Goal: Task Accomplishment & Management: Manage account settings

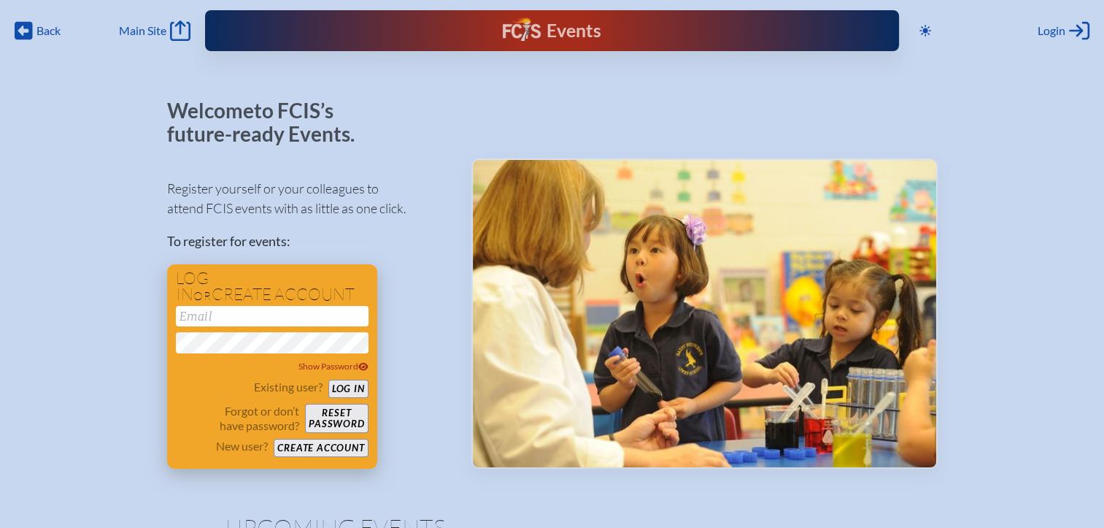
type input "[EMAIL_ADDRESS][DOMAIN_NAME]"
click at [347, 396] on button "Log in" at bounding box center [348, 388] width 40 height 18
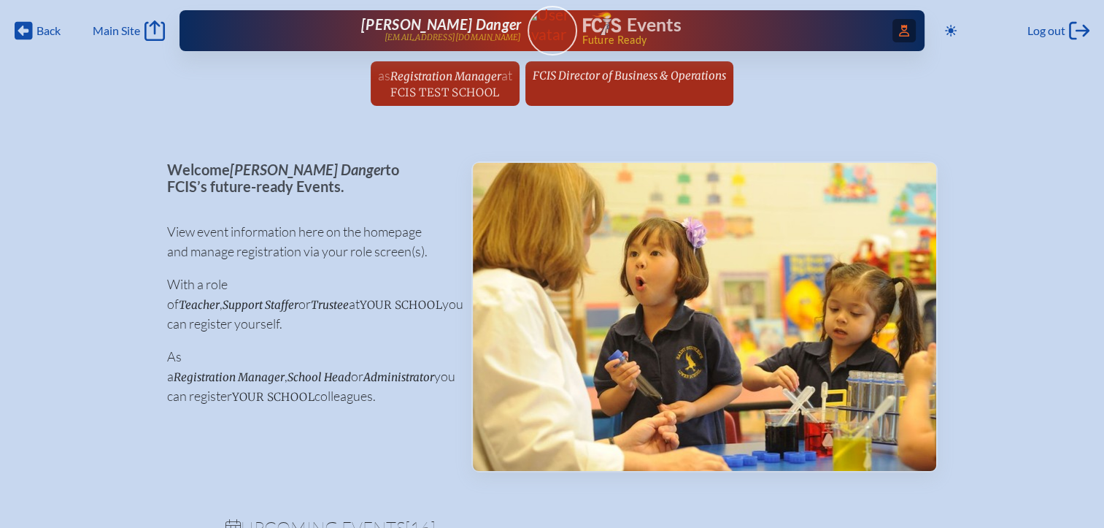
click at [902, 31] on icon "Access Users..." at bounding box center [904, 31] width 10 height 12
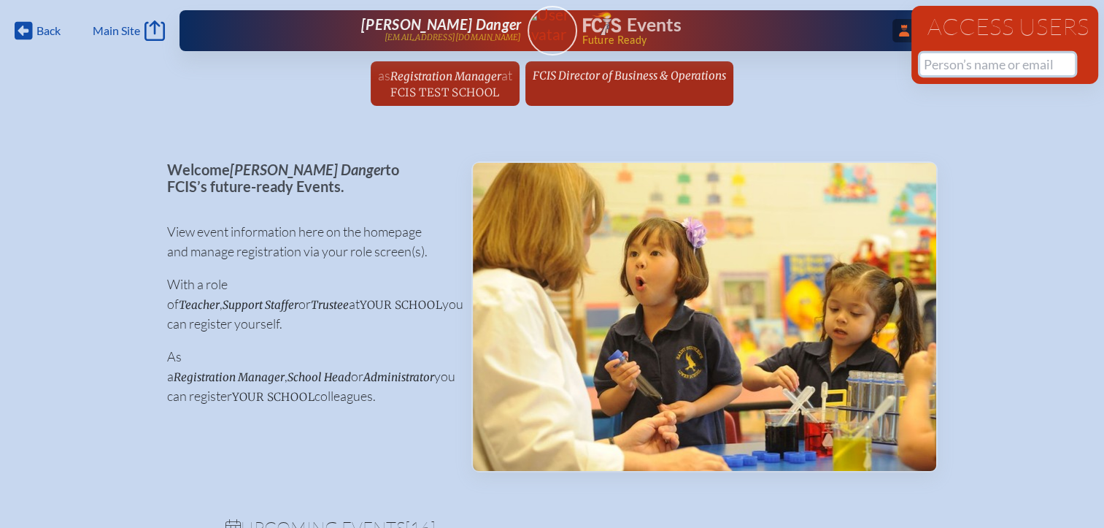
click at [941, 66] on input "text" at bounding box center [997, 64] width 155 height 22
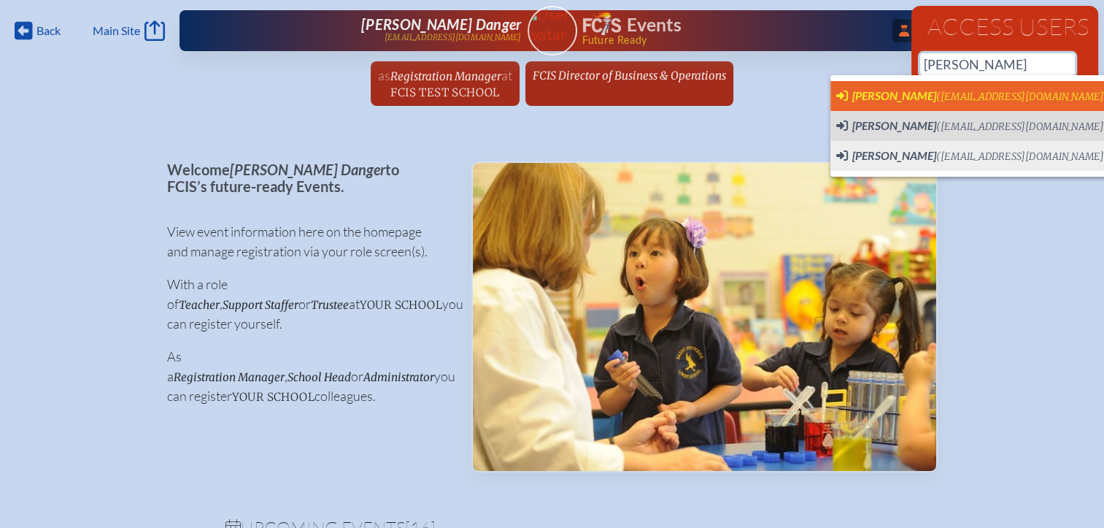
scroll to position [0, 11]
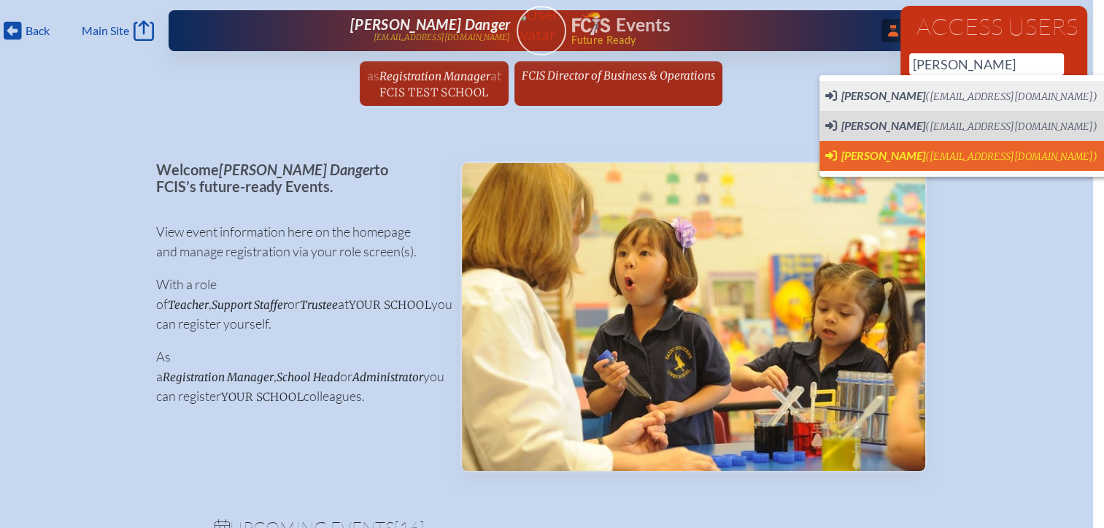
click at [874, 154] on span "[PERSON_NAME]" at bounding box center [883, 155] width 84 height 14
type input "[EMAIL_ADDRESS][DOMAIN_NAME]"
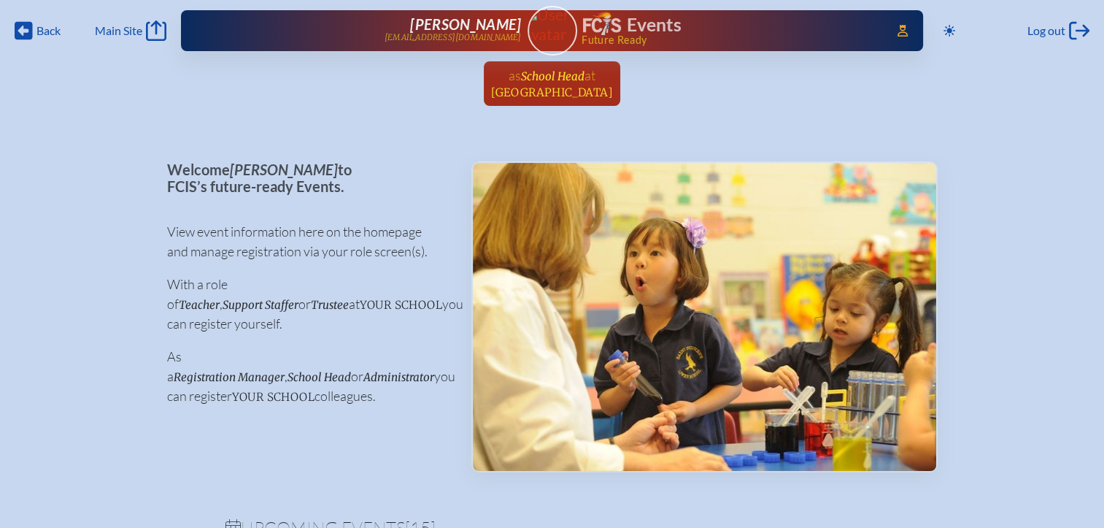
click at [581, 89] on span "Holy Nativity Episcopal School" at bounding box center [552, 92] width 122 height 14
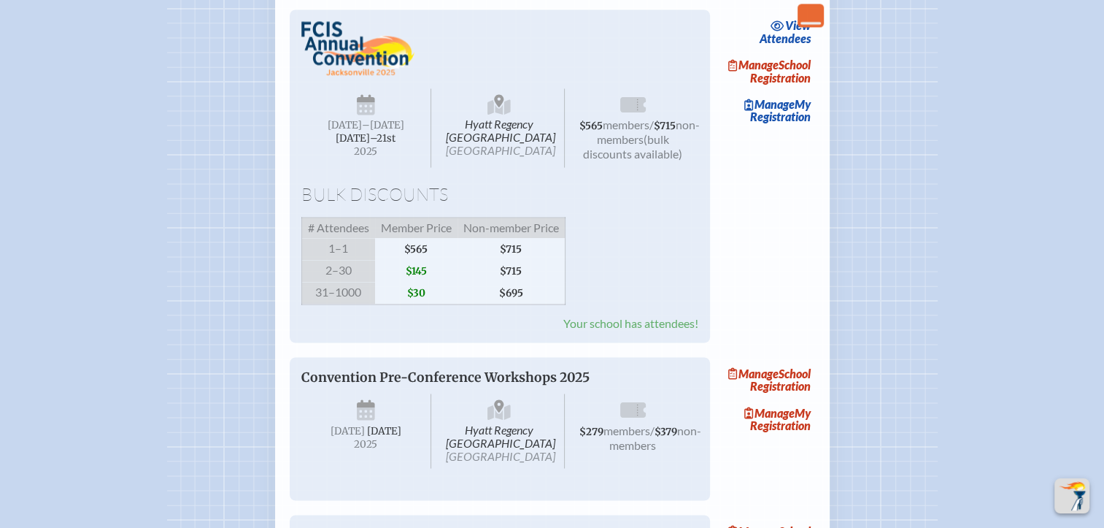
scroll to position [2408, 0]
click at [793, 88] on link "Manage School Registration" at bounding box center [768, 71] width 93 height 34
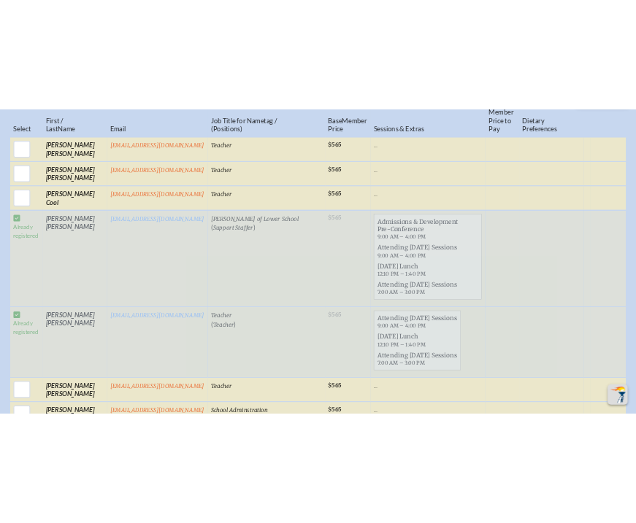
scroll to position [584, 11]
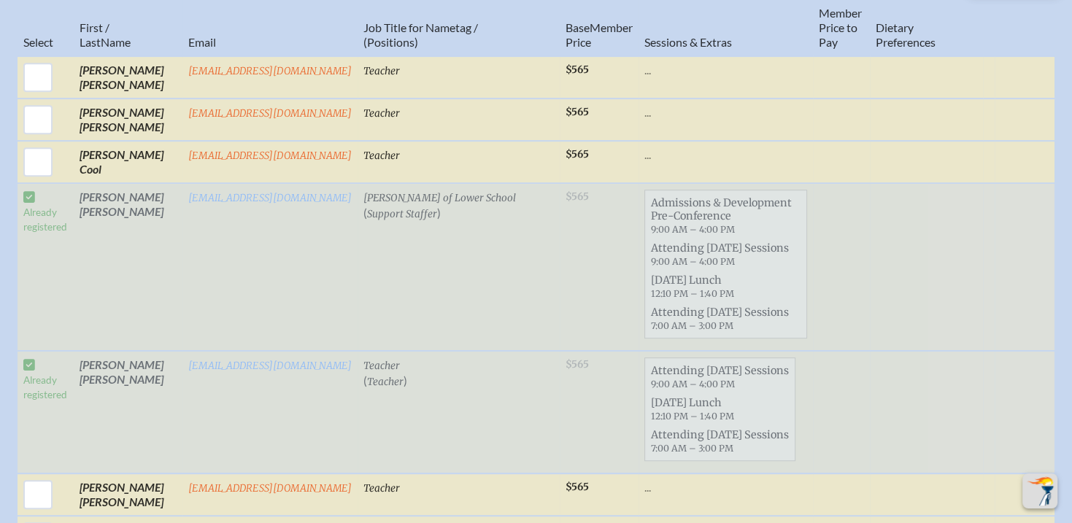
scroll to position [730, 11]
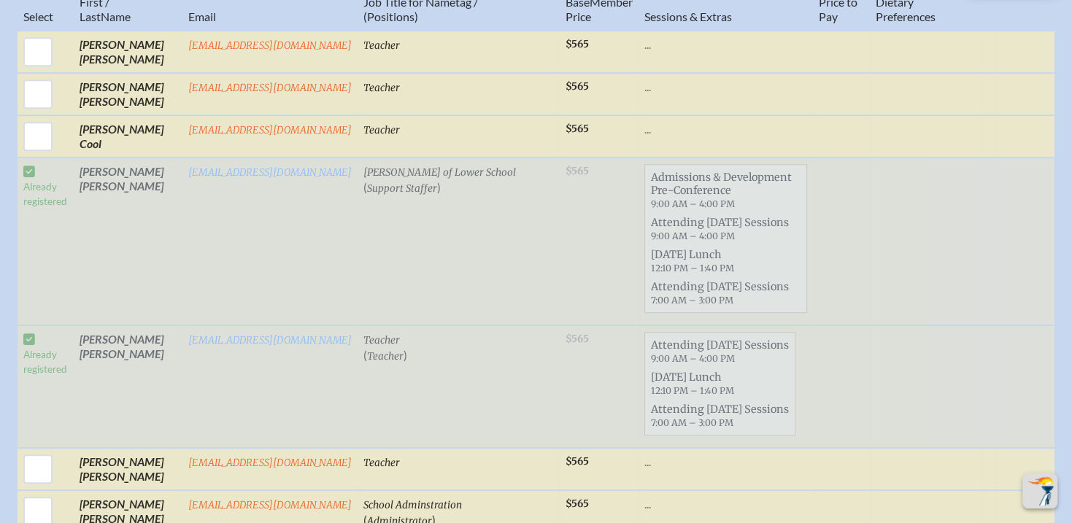
click at [128, 197] on td "Heather Creel" at bounding box center [128, 242] width 109 height 168
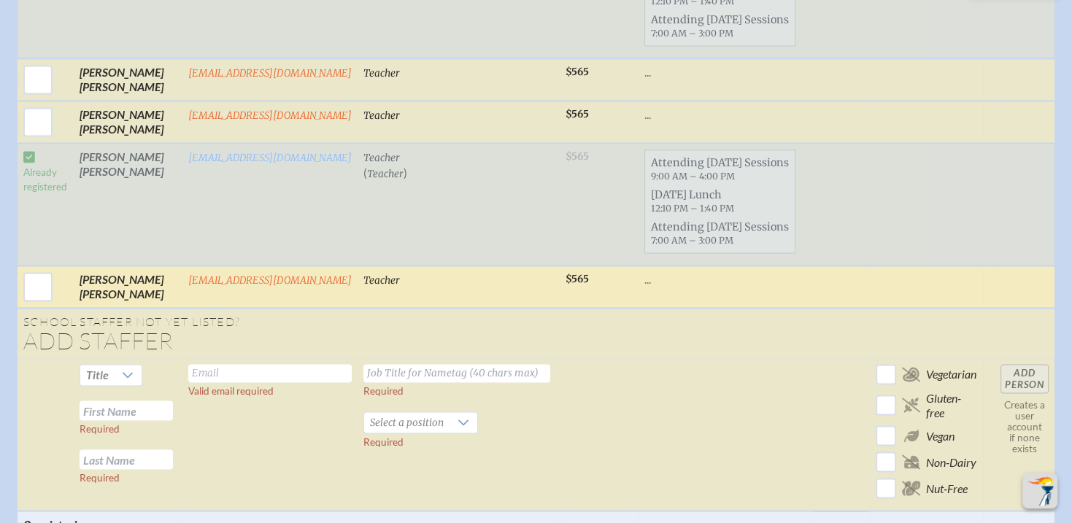
scroll to position [2335, 11]
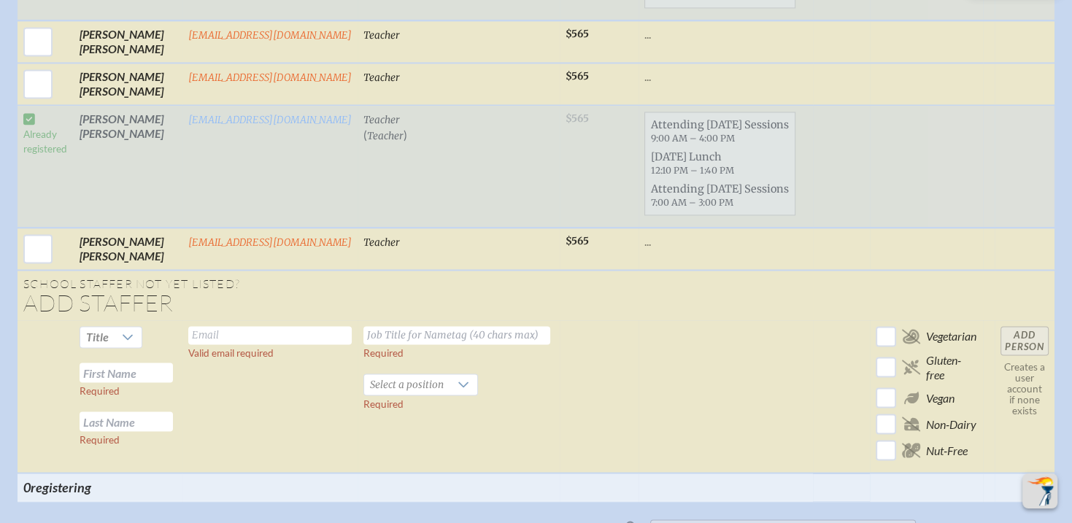
click at [182, 158] on td "aturner@hnes.us" at bounding box center [269, 166] width 175 height 123
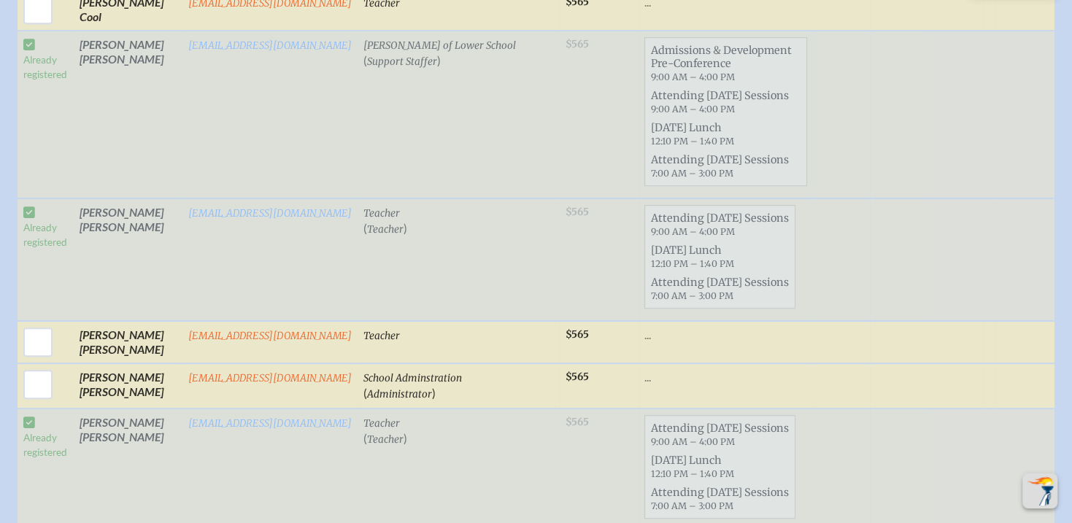
scroll to position [803, 11]
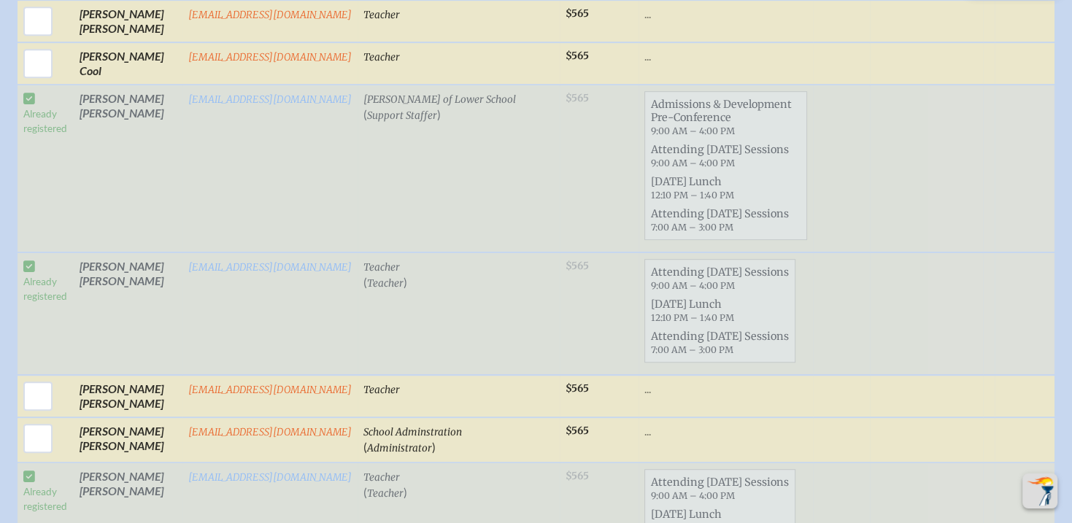
click at [117, 174] on td "Heather Creel" at bounding box center [128, 169] width 109 height 168
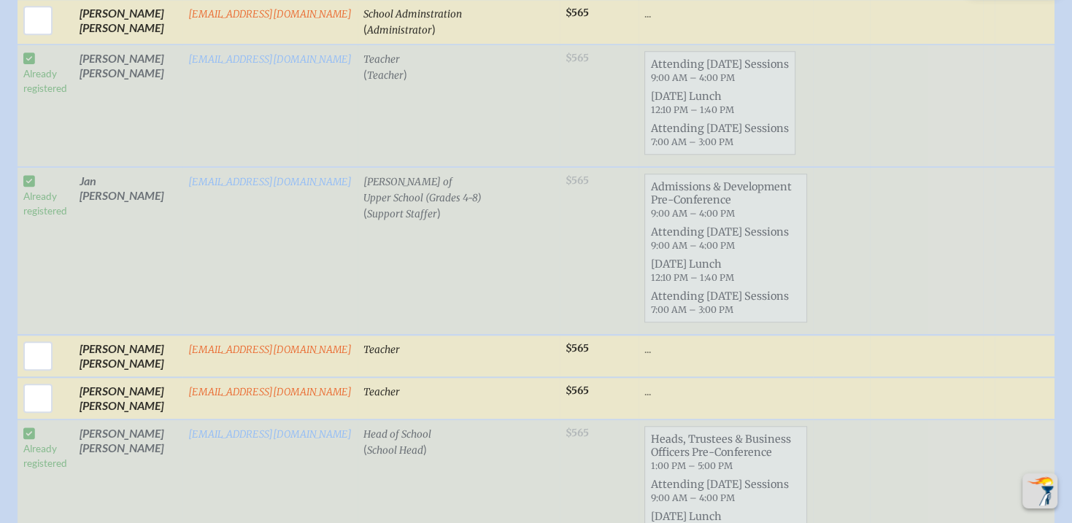
scroll to position [1241, 11]
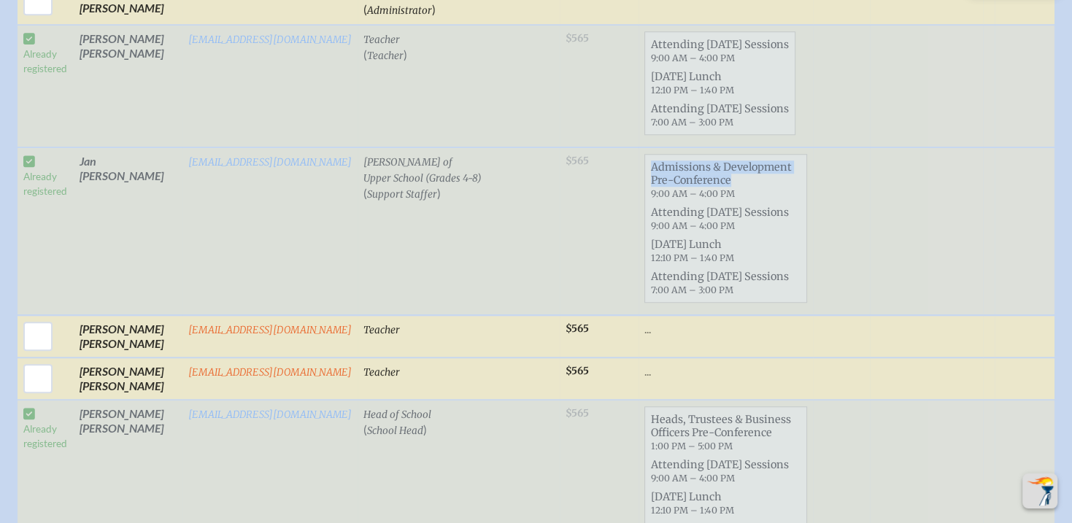
drag, startPoint x: 698, startPoint y: 166, endPoint x: 612, endPoint y: 155, distance: 87.6
click at [645, 158] on span "Admissions & Development Pre-Conference 9:00 AM – 4:00 PM" at bounding box center [725, 180] width 161 height 45
copy span "Admissions & Development Pre-Conference"
drag, startPoint x: 97, startPoint y: 110, endPoint x: 110, endPoint y: 113, distance: 13.5
click at [97, 110] on td "Tammy Dunaway" at bounding box center [128, 86] width 109 height 123
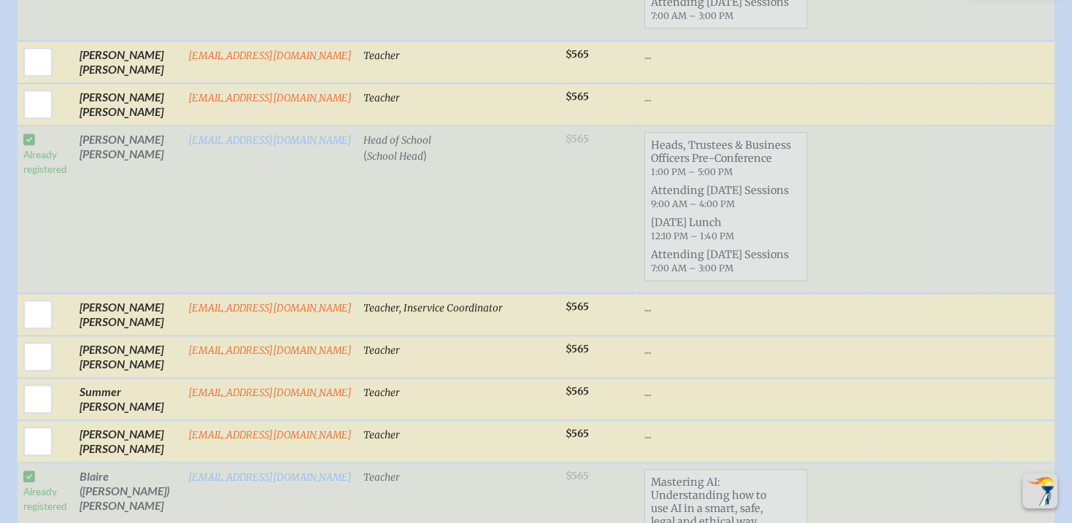
scroll to position [1532, 11]
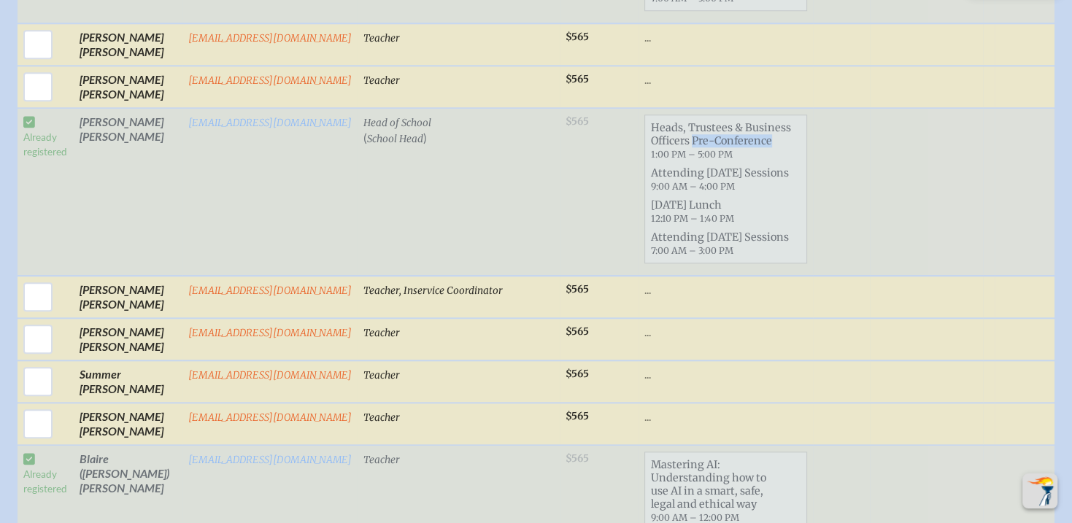
drag, startPoint x: 741, startPoint y: 130, endPoint x: 658, endPoint y: 123, distance: 84.2
click at [658, 123] on span "Heads, Trustees & Business Officers Pre-Conference 1:00 PM – 5:00 PM" at bounding box center [725, 140] width 161 height 45
copy span "Pre-Conference"
click at [82, 185] on td "Cynthia Fuller" at bounding box center [128, 192] width 109 height 168
drag, startPoint x: 655, startPoint y: 125, endPoint x: 618, endPoint y: 113, distance: 39.0
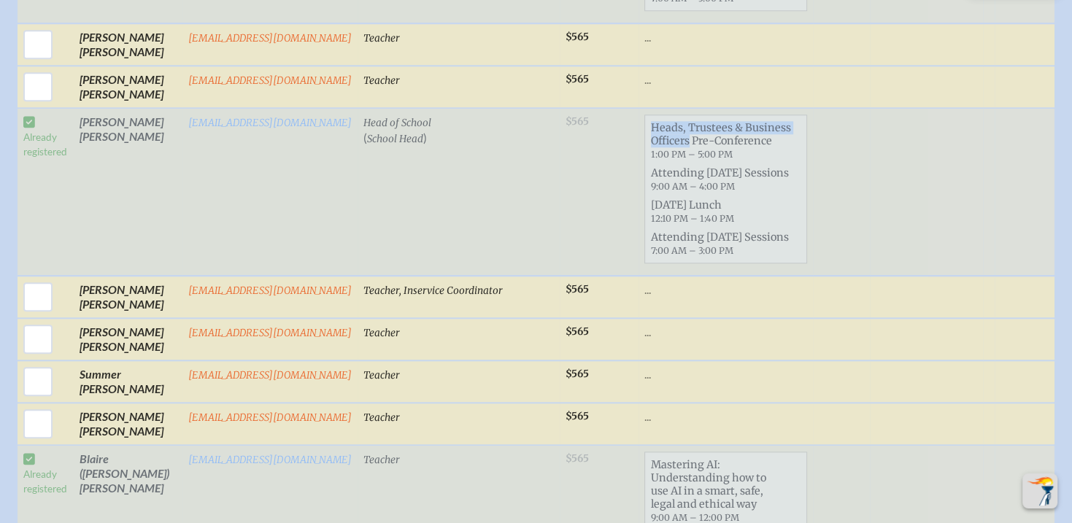
click at [645, 118] on span "Heads, Trustees & Business Officers Pre-Conference 1:00 PM – 5:00 PM" at bounding box center [725, 140] width 161 height 45
copy span "Heads, Trustees & Business Officers"
click at [96, 182] on td "Cynthia Fuller" at bounding box center [128, 192] width 109 height 168
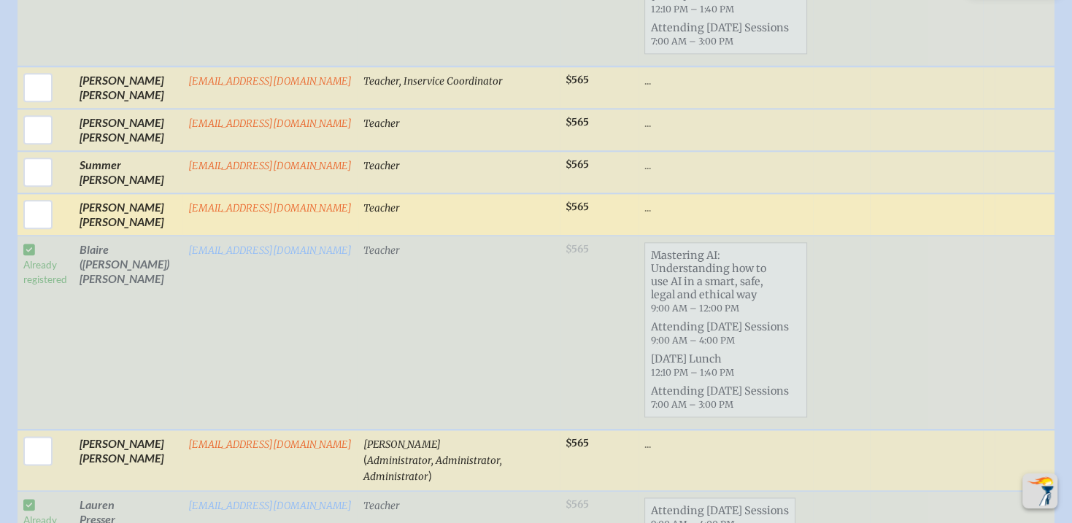
scroll to position [1751, 11]
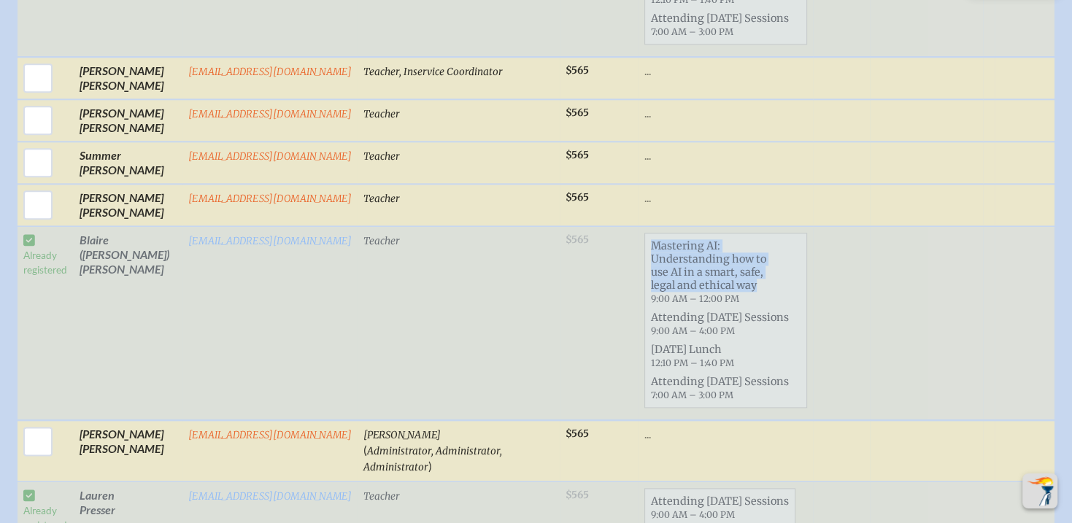
drag, startPoint x: 747, startPoint y: 255, endPoint x: 602, endPoint y: 236, distance: 145.7
click at [639, 236] on td "Mastering AI: Understanding how to use AI in a smart, safe, legal and ethical w…" at bounding box center [726, 323] width 174 height 194
copy span "Mastering AI: Understanding how to use AI in a smart, safe, legal and ethical w…"
click at [113, 270] on td "Blaire (Lyn) Morris" at bounding box center [128, 323] width 109 height 194
drag, startPoint x: 701, startPoint y: 252, endPoint x: 600, endPoint y: 232, distance: 102.8
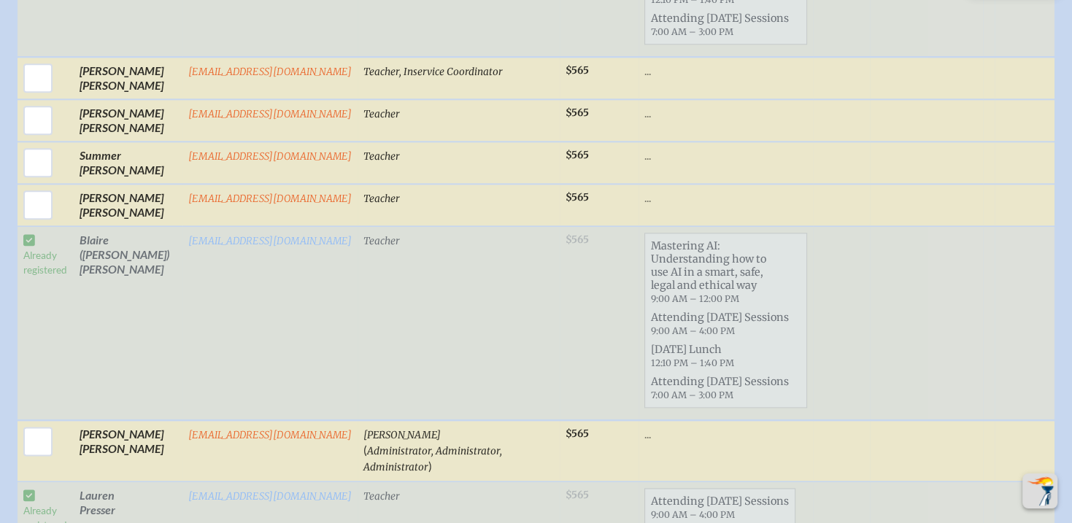
click at [600, 232] on table "Select First / Last Name Email Job Title for Nametag / (Positions) Base Memb . …" at bounding box center [536, 17] width 1037 height 2135
copy tr "Mastering AI: Understanding how to use AI in a smart, safe, legal and ethical w…"
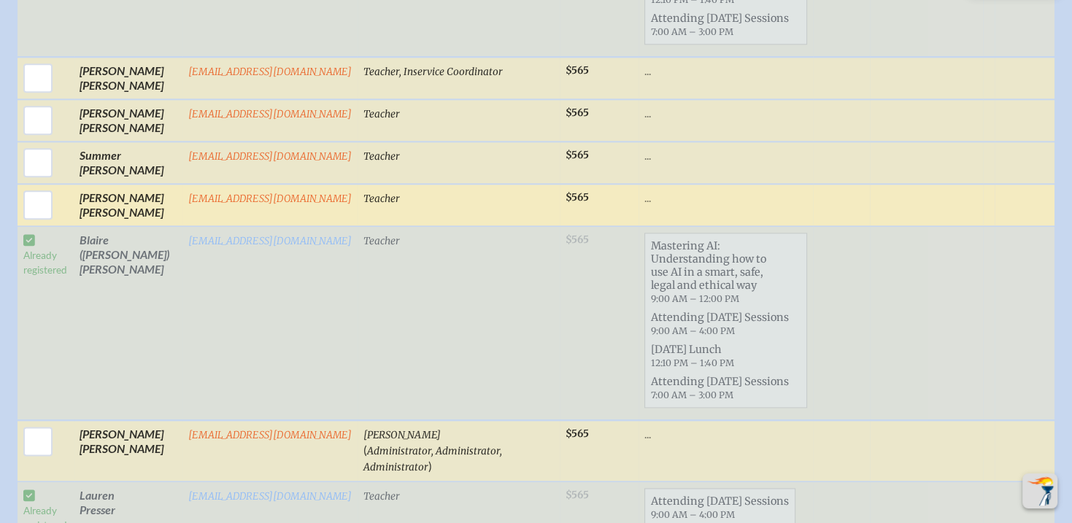
drag, startPoint x: 104, startPoint y: 177, endPoint x: 111, endPoint y: 182, distance: 8.5
click at [104, 184] on td "Amy Moody" at bounding box center [128, 205] width 109 height 42
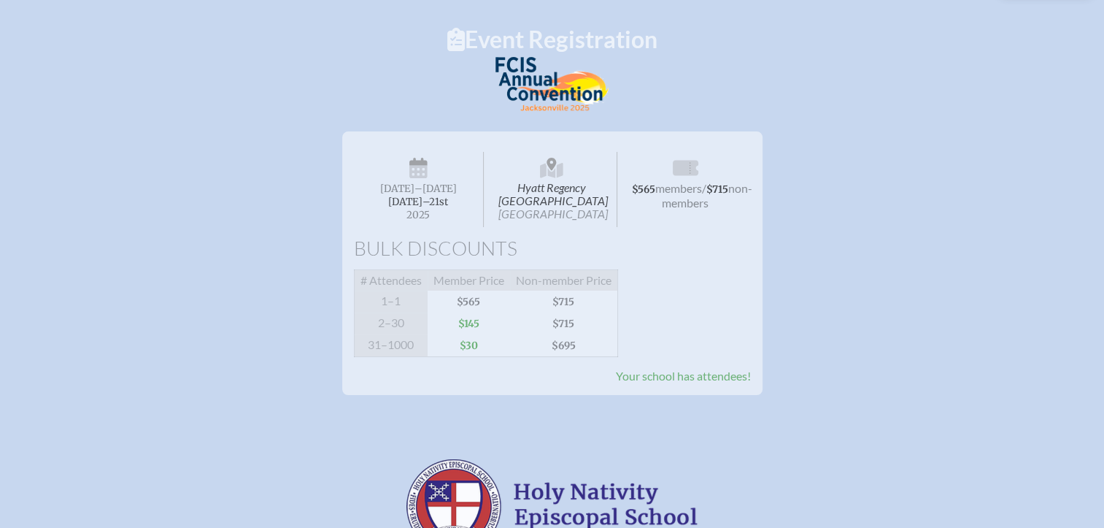
scroll to position [0, 11]
